Goal: Task Accomplishment & Management: Manage account settings

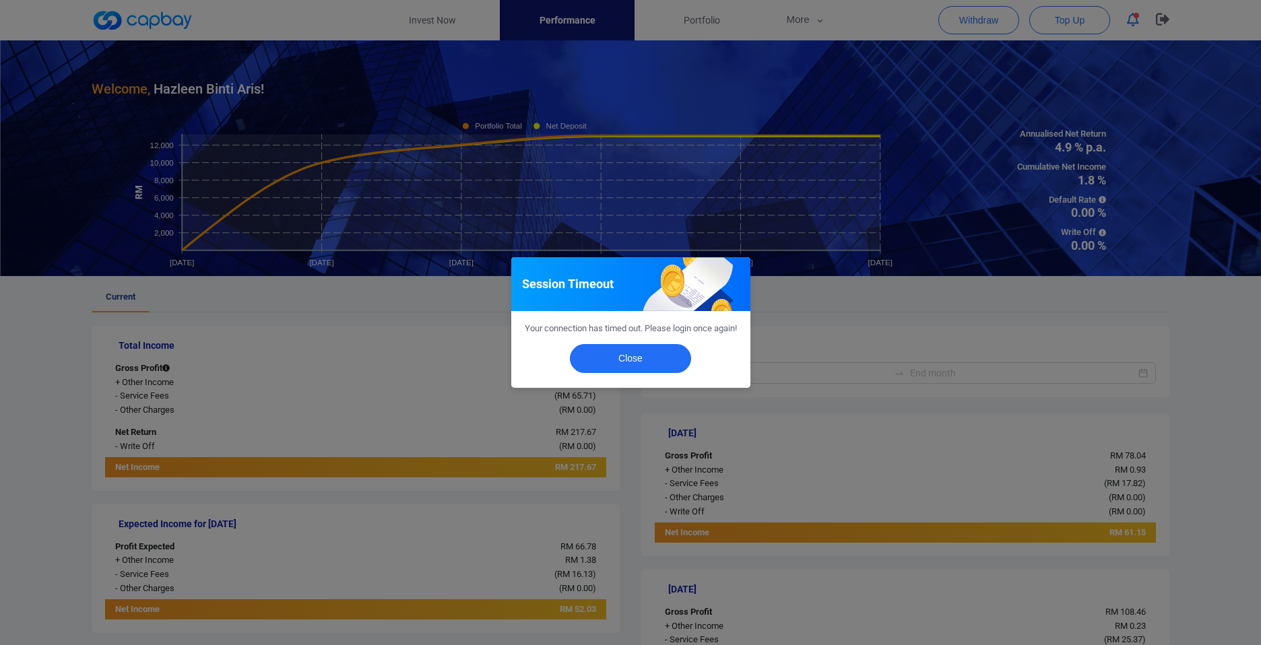
click at [613, 354] on button "Close" at bounding box center [630, 358] width 121 height 29
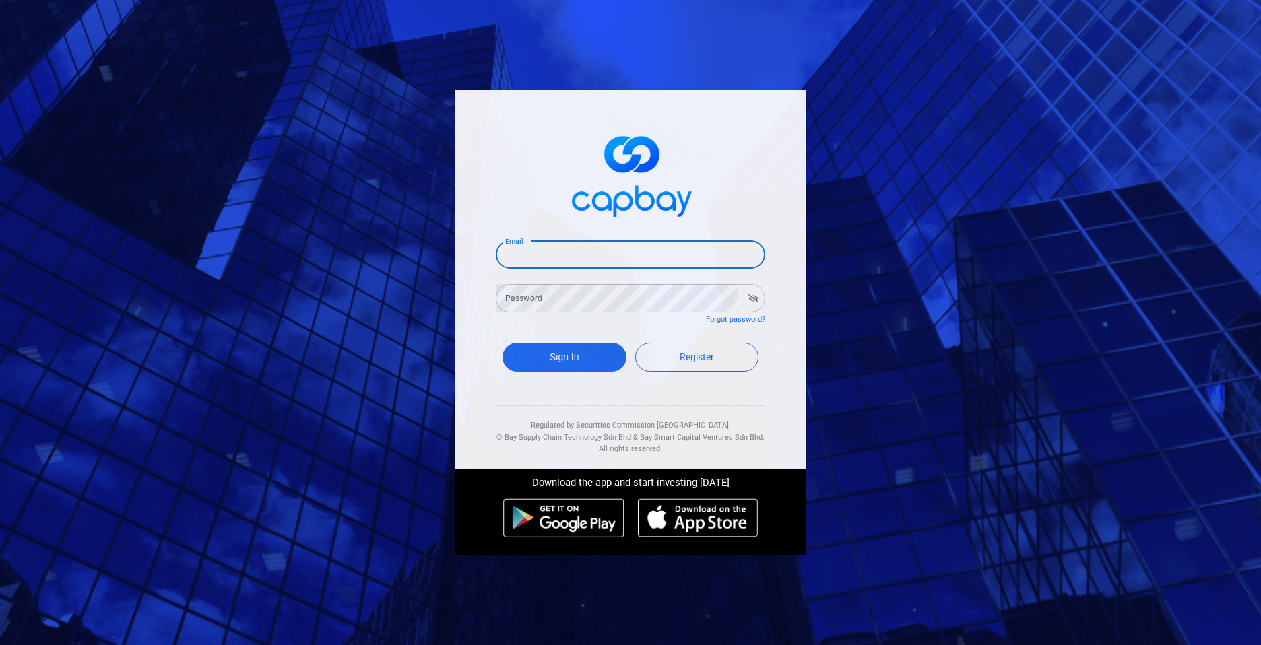
click at [601, 251] on input "Email" at bounding box center [630, 254] width 269 height 28
type input "[EMAIL_ADDRESS][DOMAIN_NAME]"
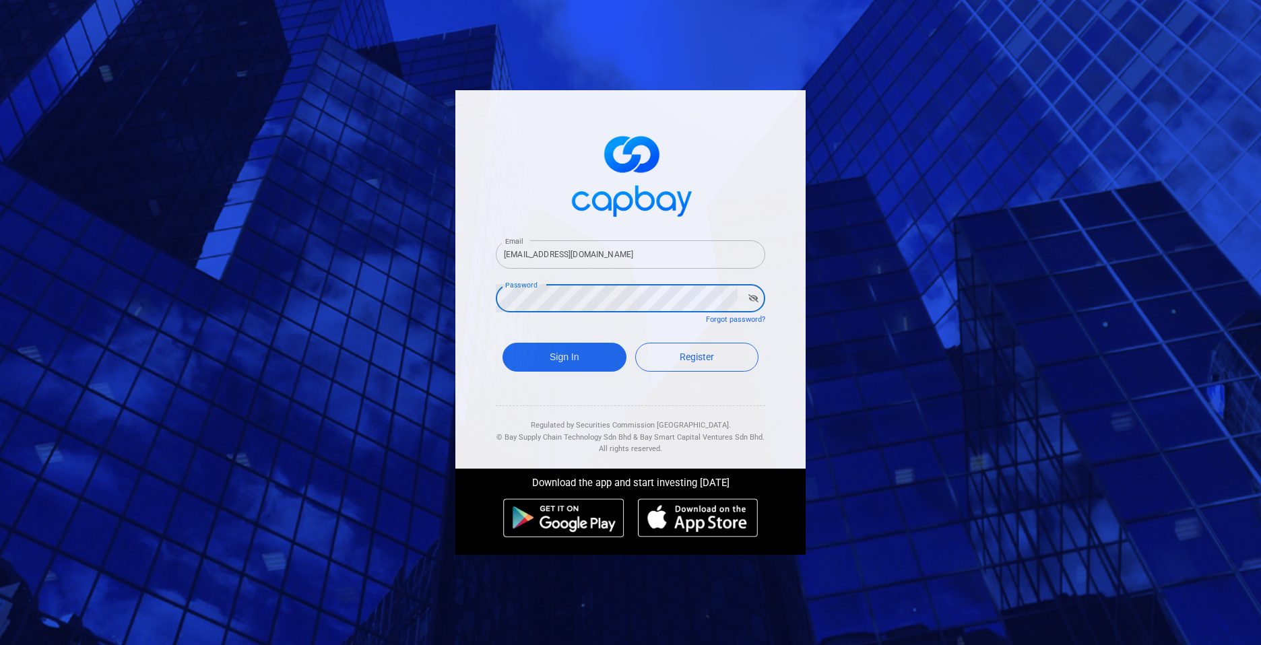
click at [502, 343] on button "Sign In" at bounding box center [564, 357] width 124 height 29
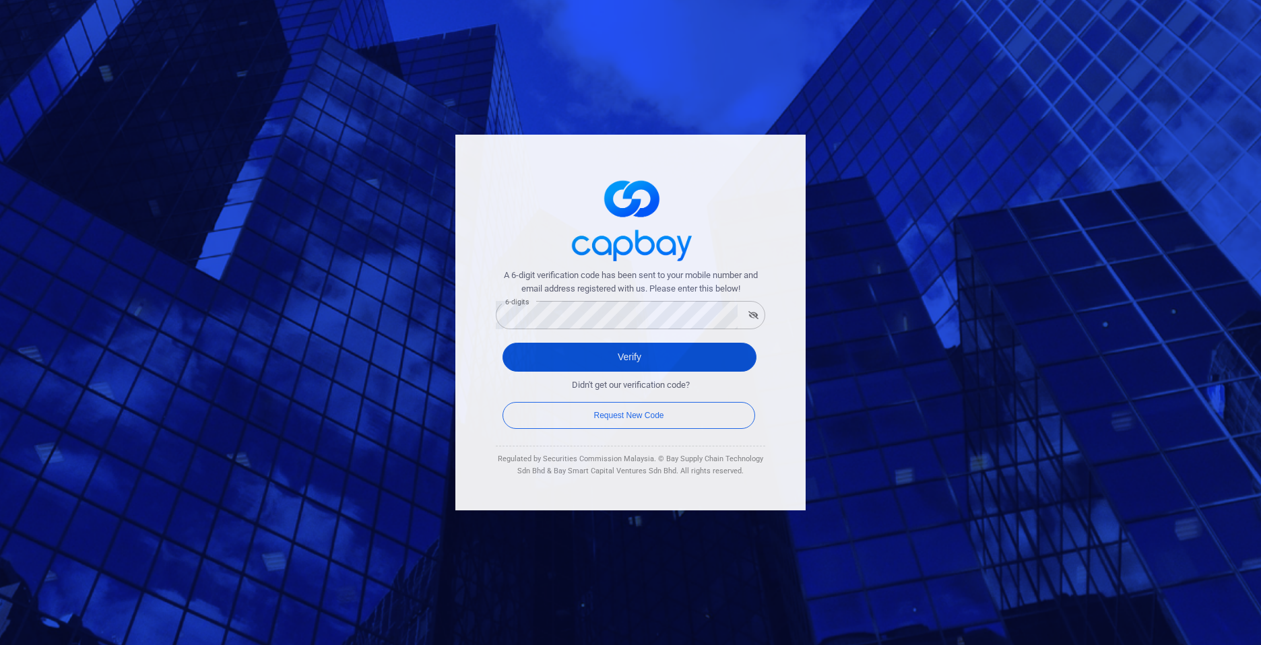
click at [623, 355] on button "Verify" at bounding box center [629, 357] width 254 height 29
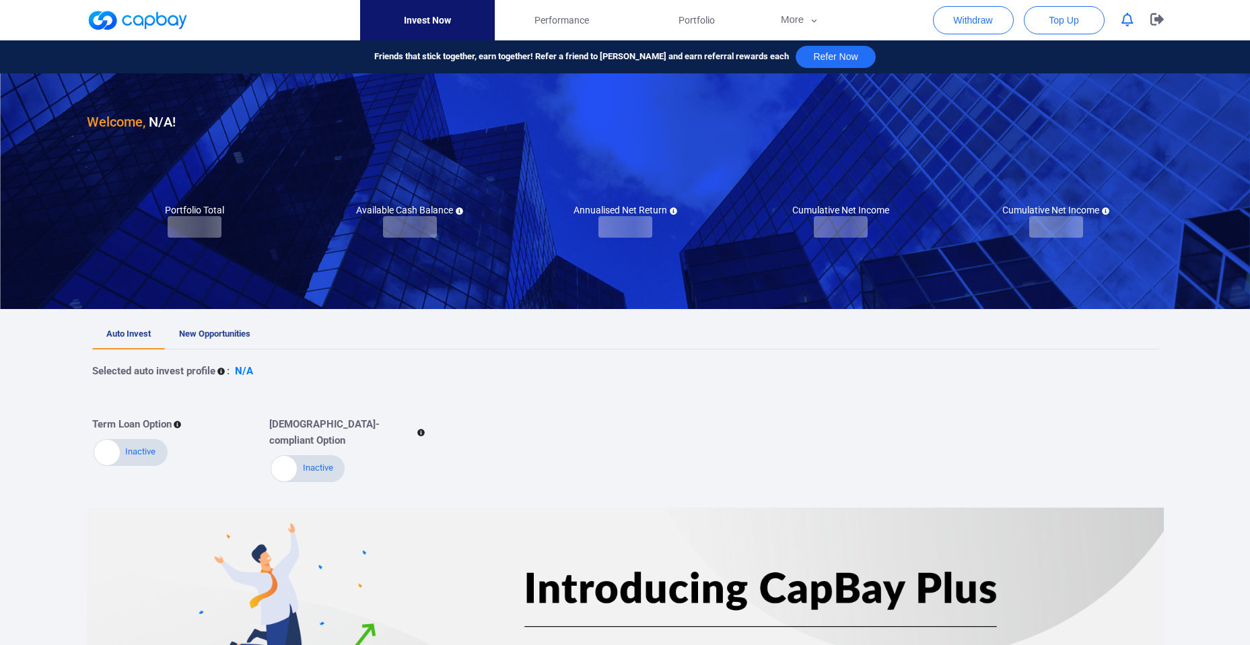
checkbox input "true"
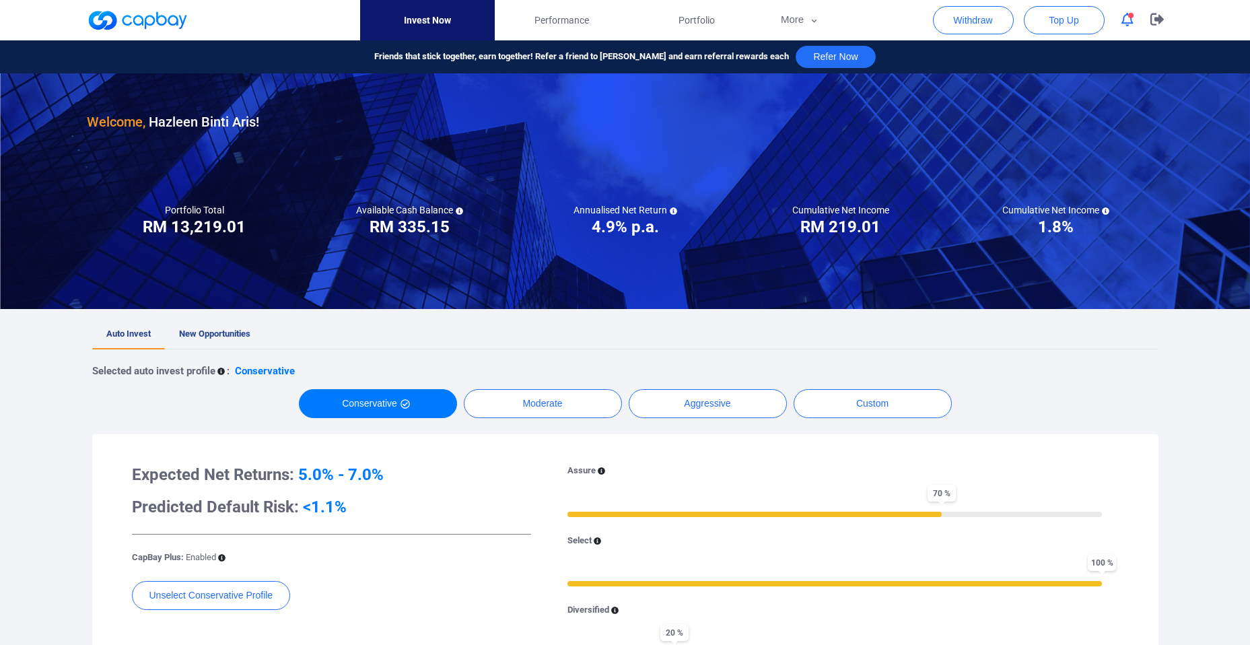
scroll to position [97, 0]
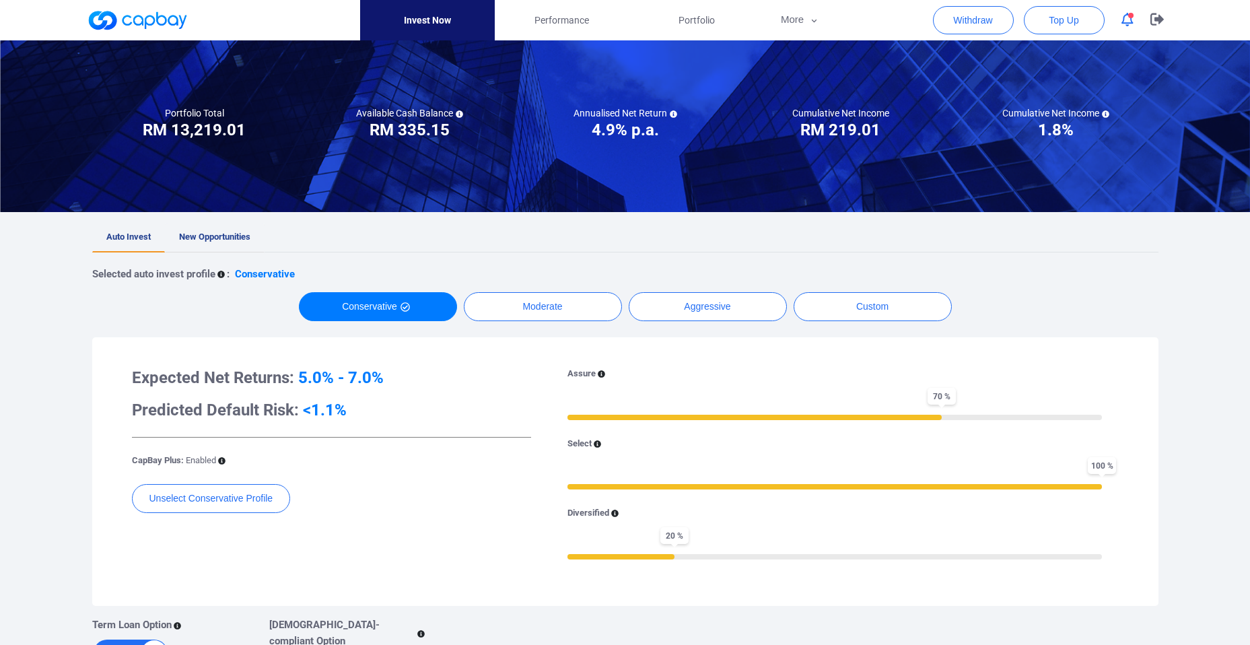
click at [234, 240] on span "New Opportunities" at bounding box center [214, 237] width 71 height 10
